Goal: Find specific page/section: Find specific page/section

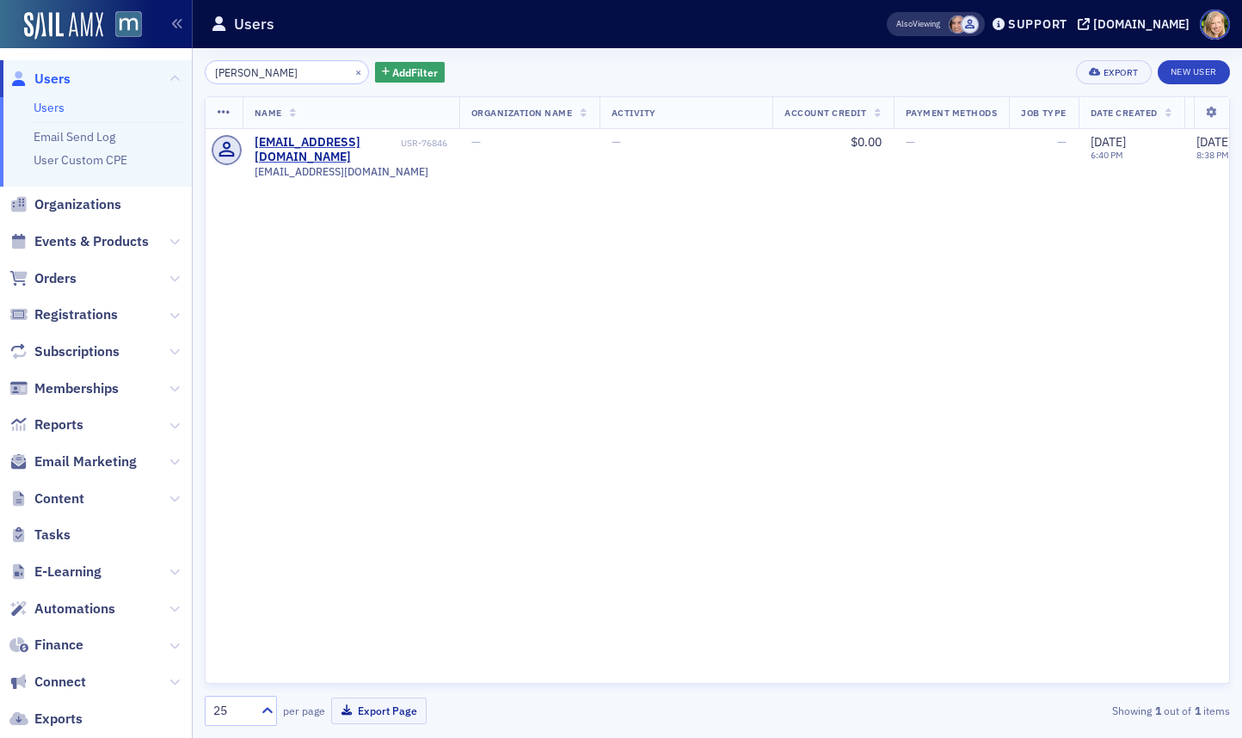
click at [249, 72] on input "[PERSON_NAME]" at bounding box center [287, 72] width 164 height 24
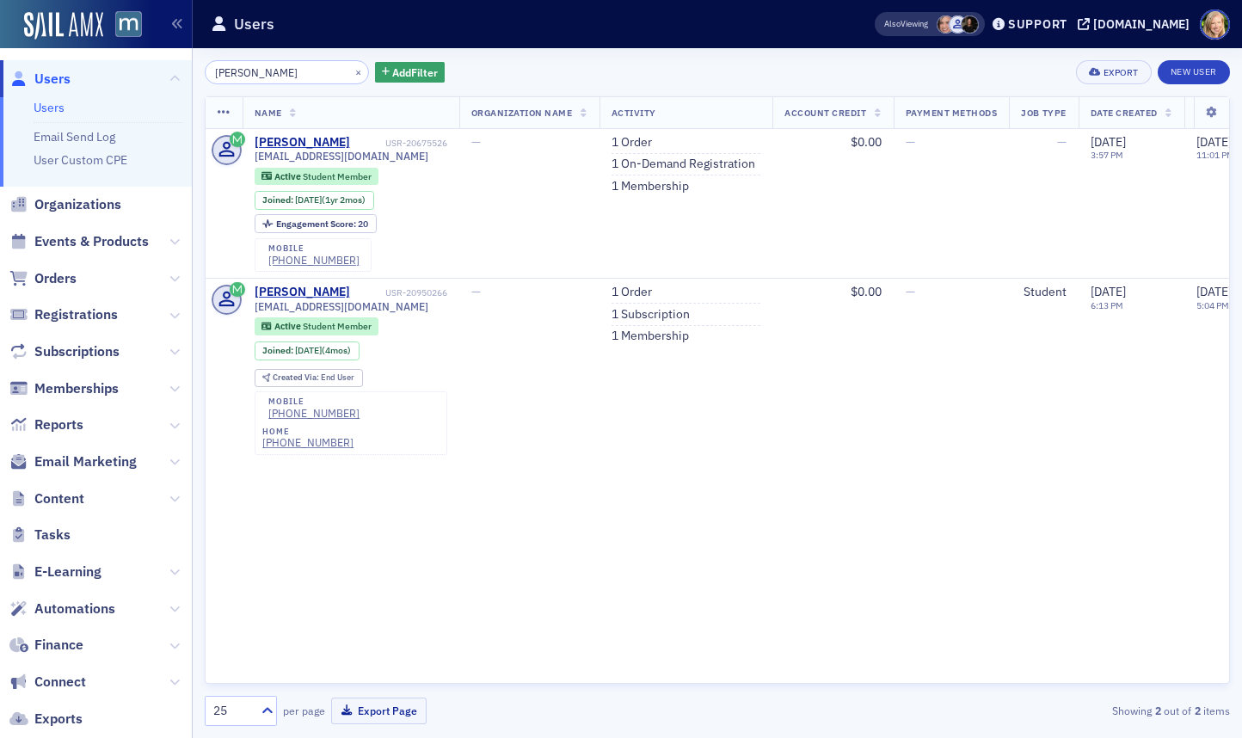
type input "[PERSON_NAME]"
click at [717, 558] on div "Name Organization Name Activity Account Credit Payment Methods Job Type Date Cr…" at bounding box center [717, 389] width 1025 height 587
click at [326, 298] on div "[PERSON_NAME]" at bounding box center [302, 292] width 95 height 15
click at [518, 67] on div "[PERSON_NAME] × Add Filter Export New User" at bounding box center [717, 72] width 1025 height 24
click at [290, 67] on input "[PERSON_NAME]" at bounding box center [287, 72] width 164 height 24
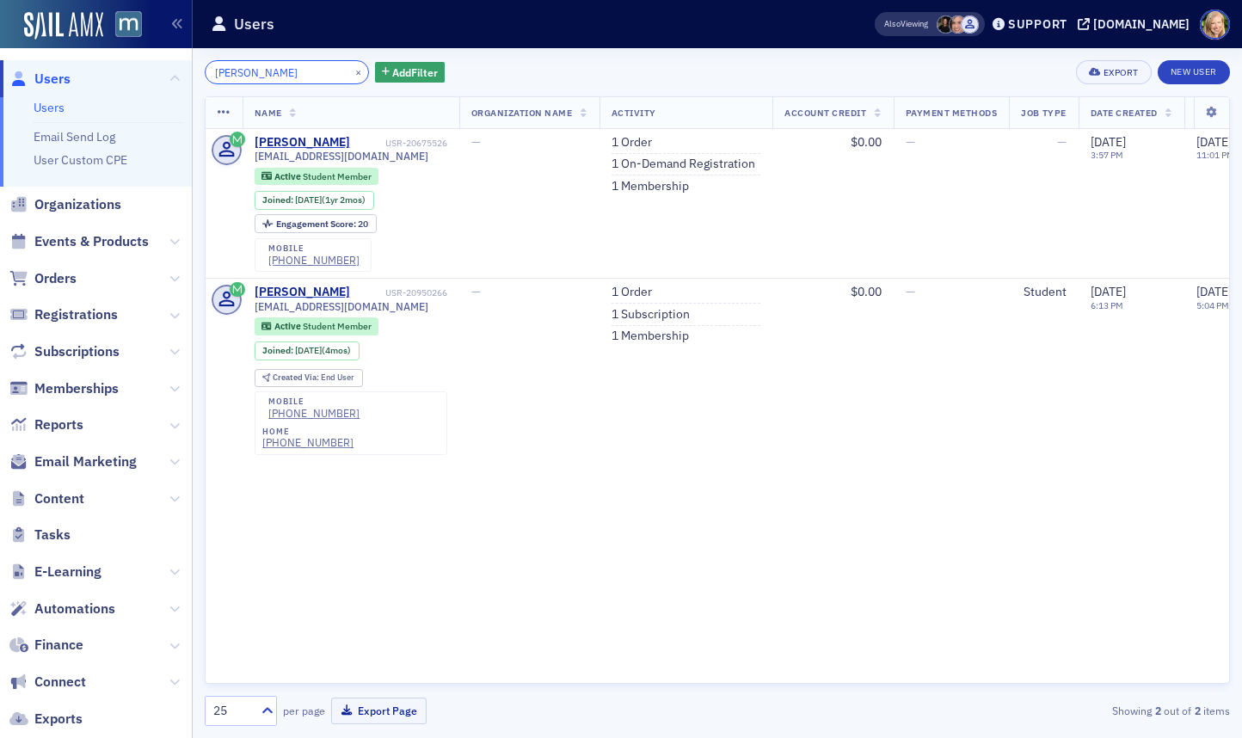
click at [290, 67] on input "[PERSON_NAME]" at bounding box center [287, 72] width 164 height 24
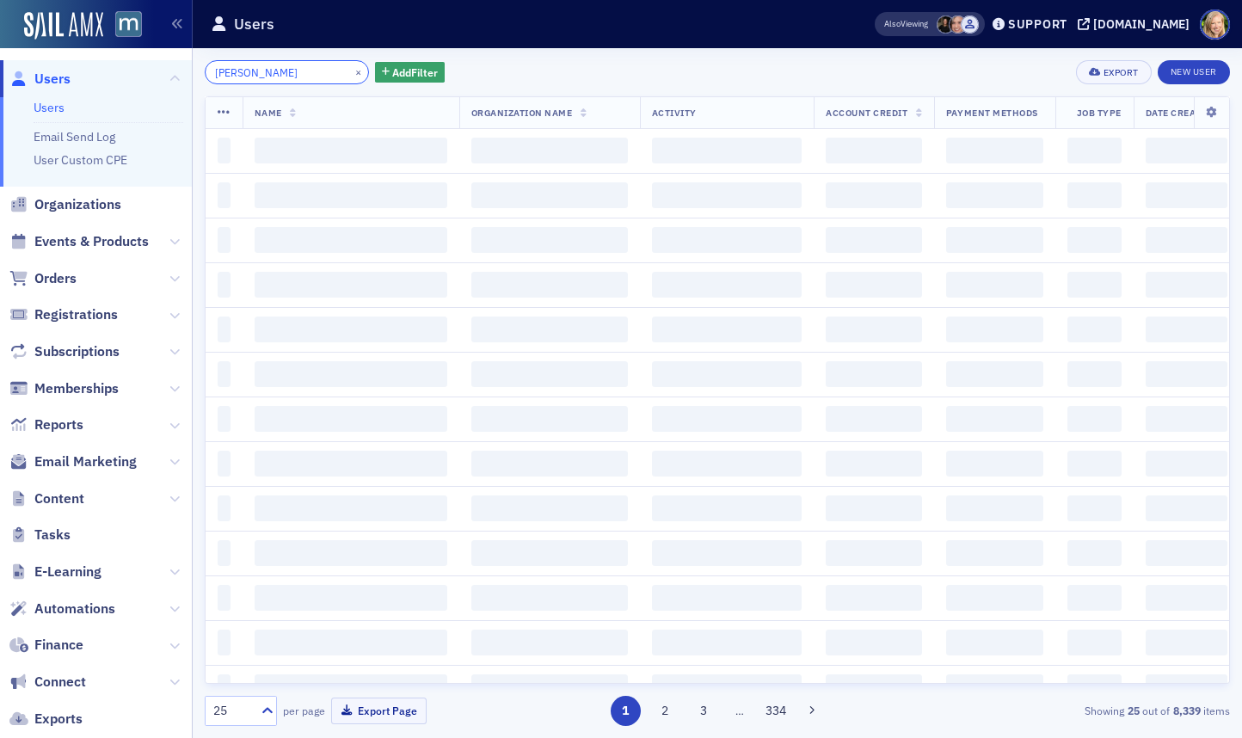
type input "[PERSON_NAME]"
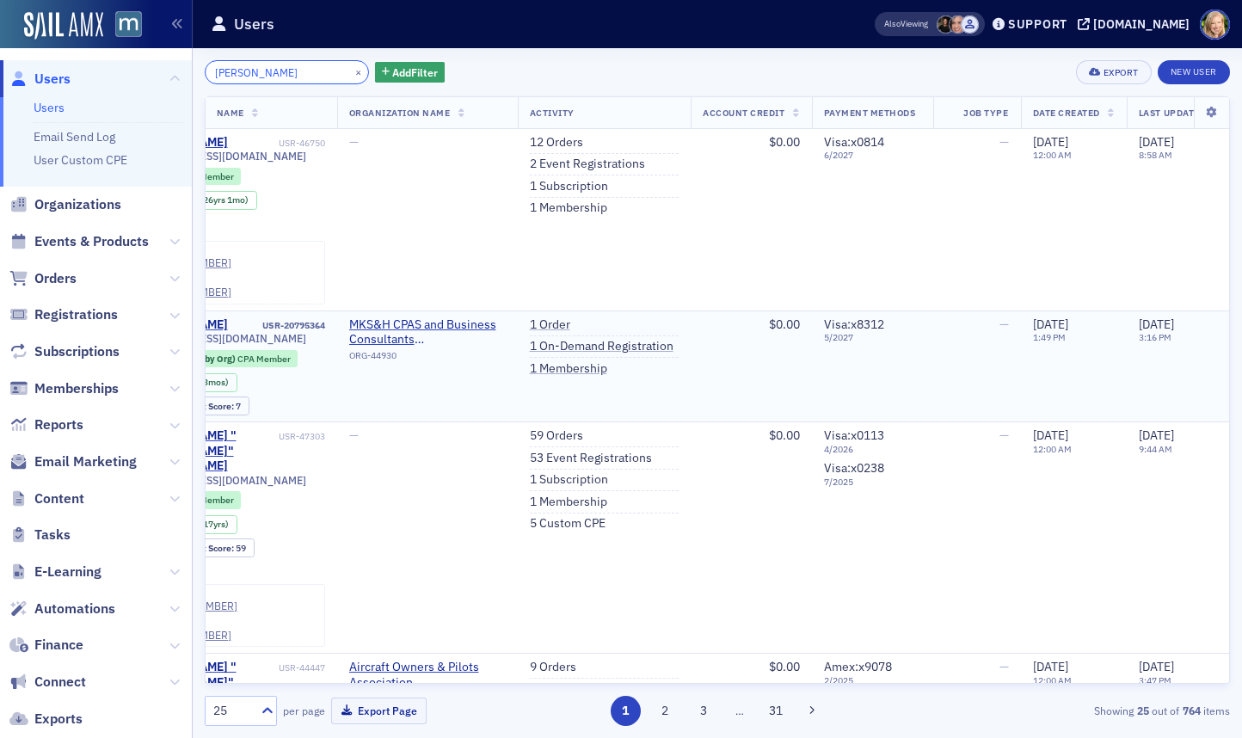
scroll to position [0, 166]
